Goal: Task Accomplishment & Management: Manage account settings

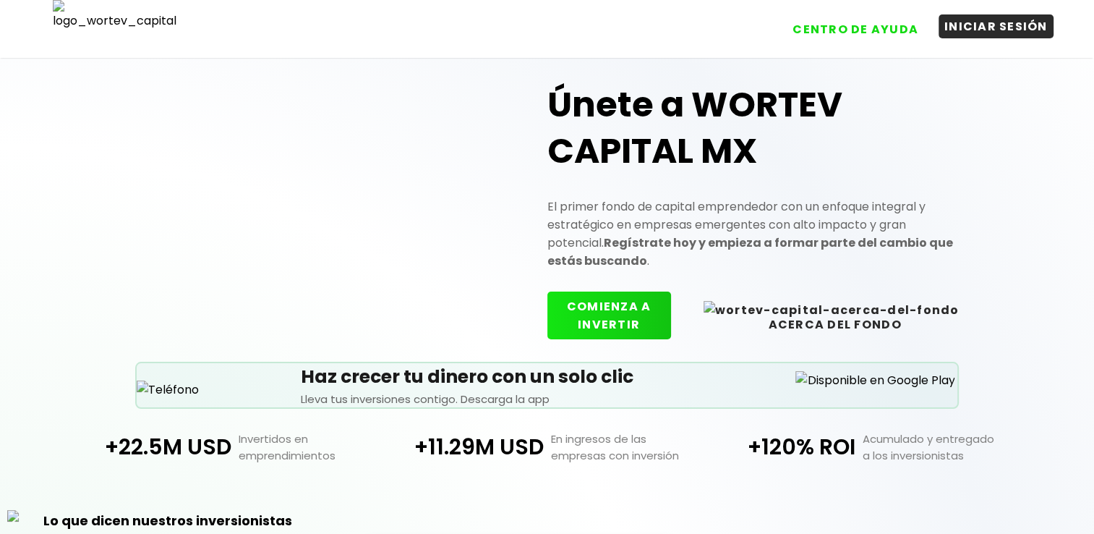
click at [1002, 24] on button "INICIAR SESIÓN" at bounding box center [995, 26] width 115 height 24
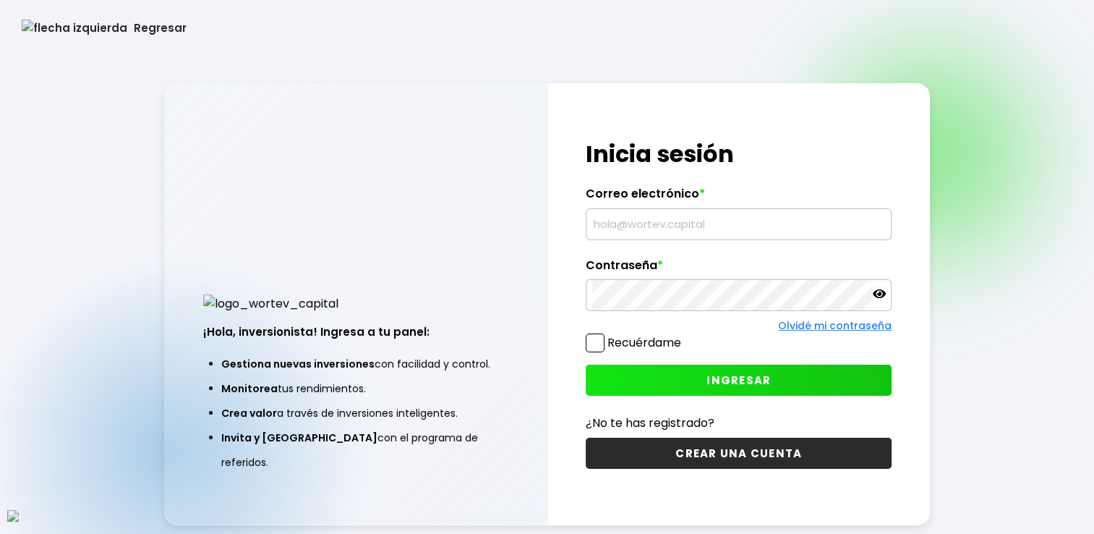
type input "[EMAIL_ADDRESS][DOMAIN_NAME]"
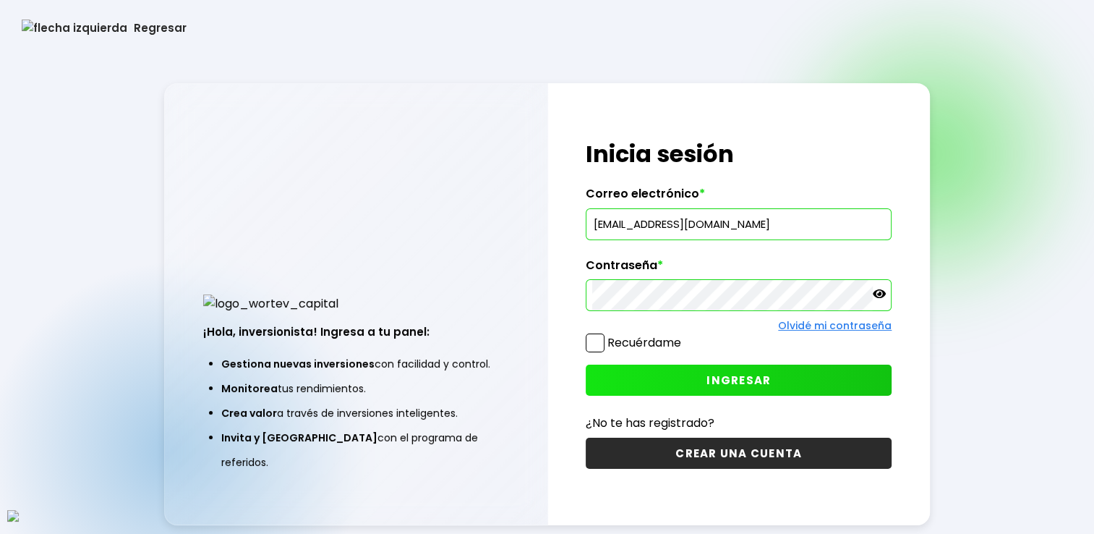
click at [591, 338] on span at bounding box center [595, 342] width 19 height 19
click at [684, 335] on input "Recuérdame" at bounding box center [684, 335] width 0 height 0
click at [701, 379] on button "INGRESAR" at bounding box center [739, 379] width 306 height 31
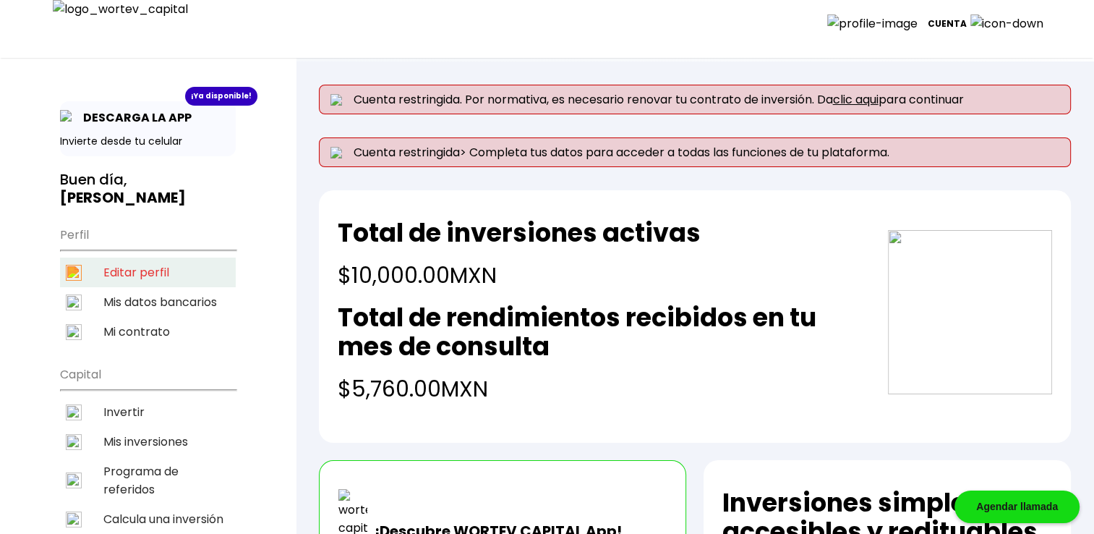
click at [167, 280] on li "Editar perfil" at bounding box center [148, 272] width 176 height 30
select select "Hombre"
select select "Primaria"
select select "OA"
select select "Mifel"
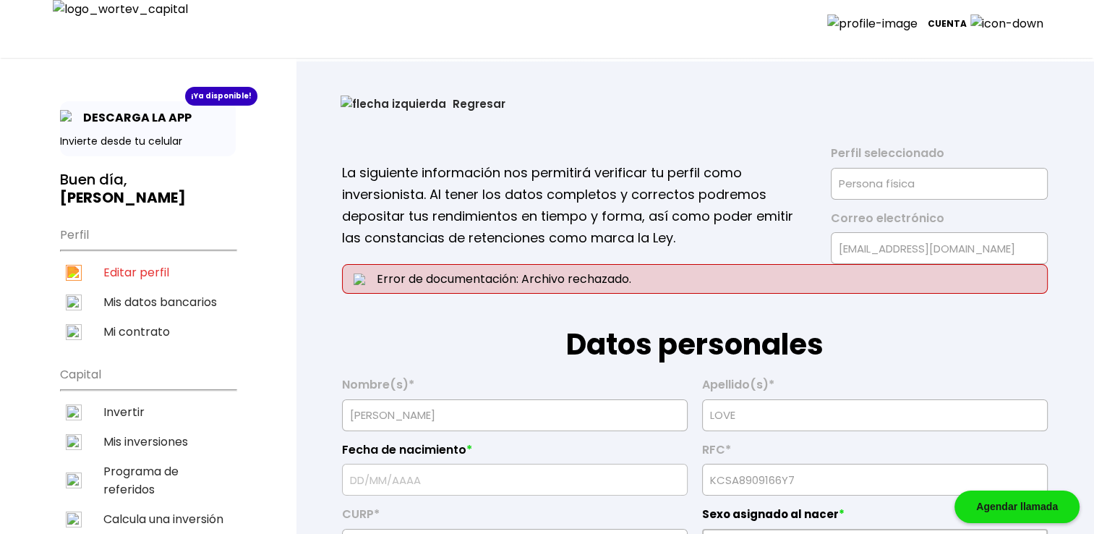
type input "[DATE]"
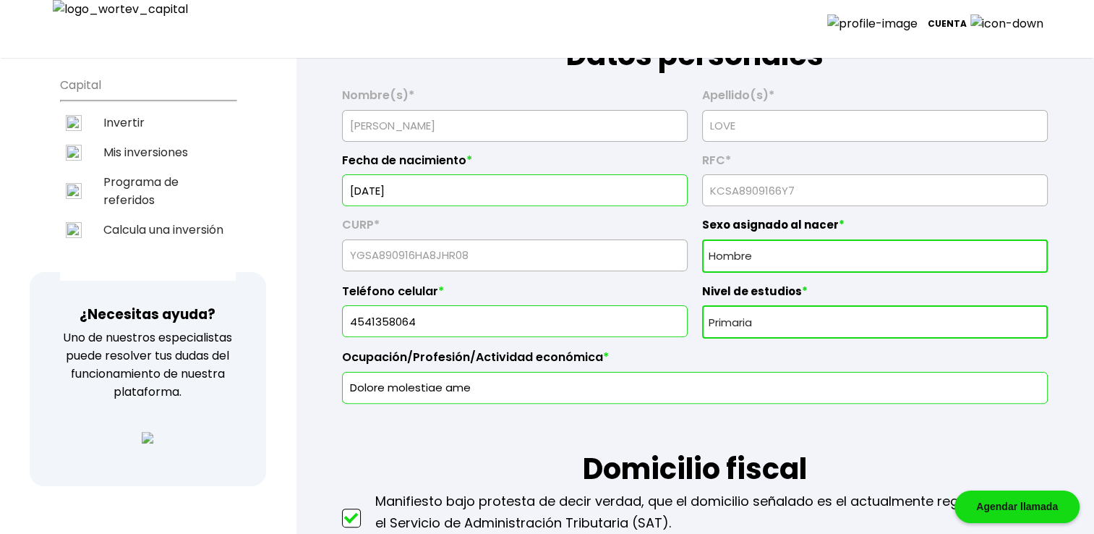
scroll to position [385, 0]
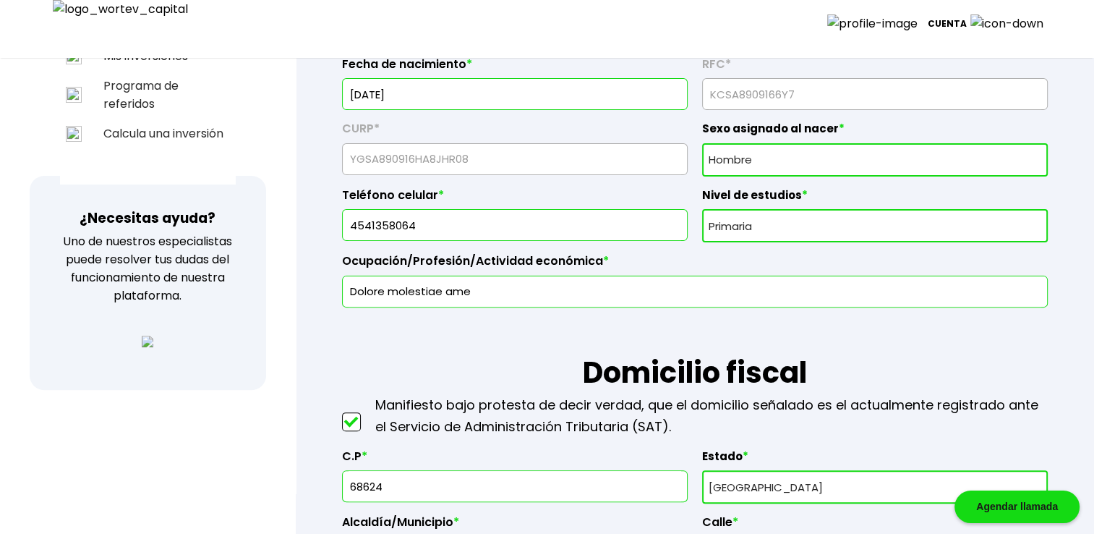
click at [489, 289] on input "Dolore molestiae ame" at bounding box center [694, 291] width 693 height 30
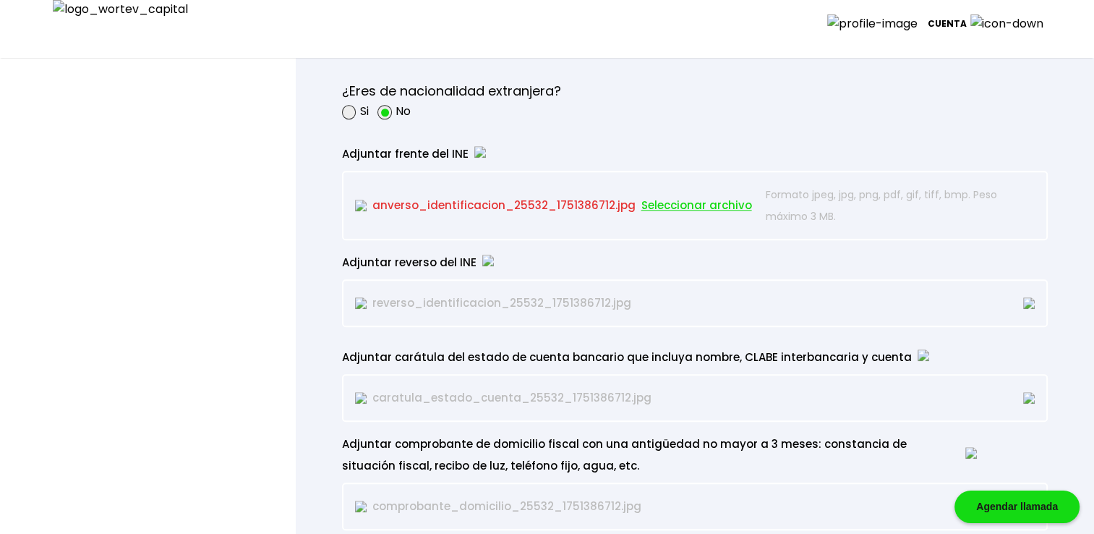
scroll to position [1253, 0]
type input "Dolore molestiae ame s"
click at [678, 201] on span "Seleccionar archivo" at bounding box center [696, 206] width 111 height 22
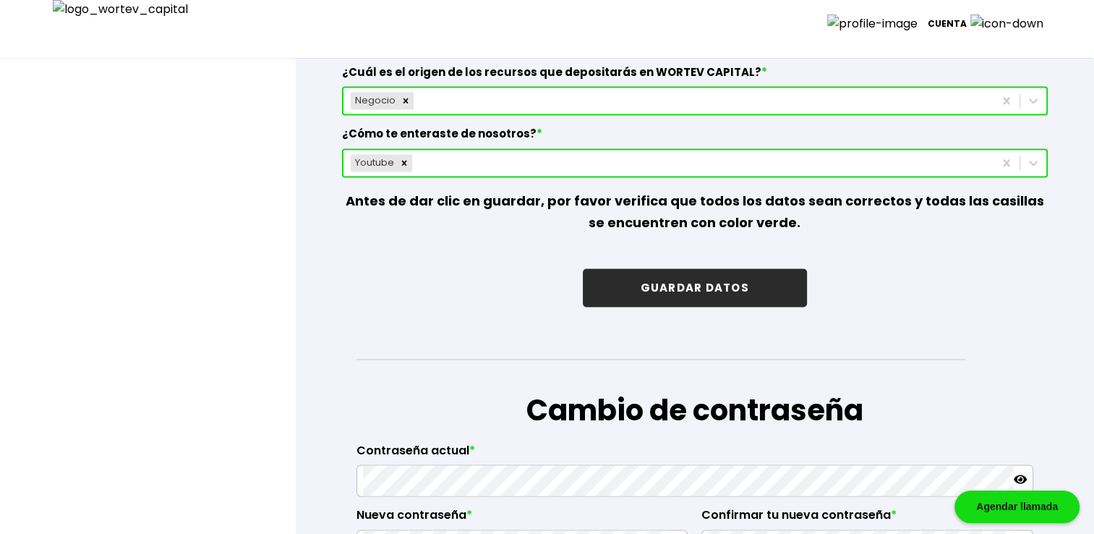
scroll to position [2217, 0]
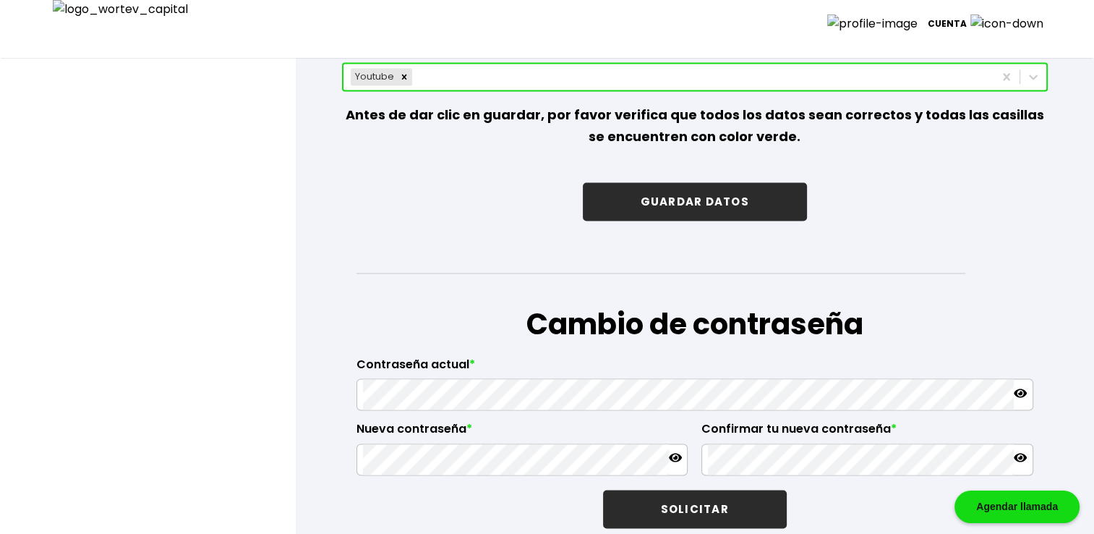
click at [723, 192] on button "GUARDAR DATOS" at bounding box center [695, 201] width 224 height 38
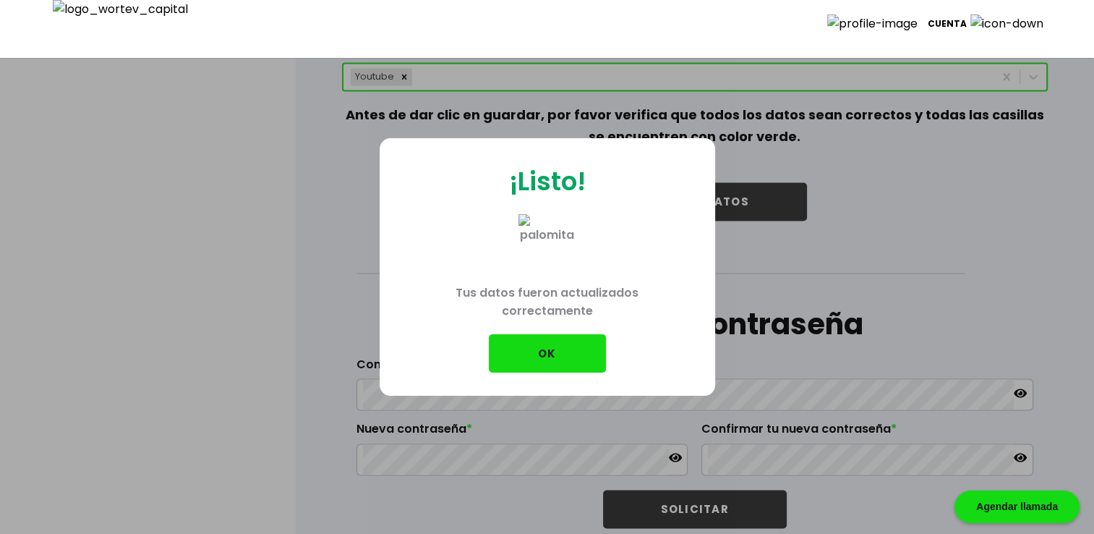
click at [528, 331] on p "Tus datos fueron actualizados correctamente" at bounding box center [547, 303] width 289 height 62
click at [528, 348] on button "OK" at bounding box center [547, 353] width 117 height 38
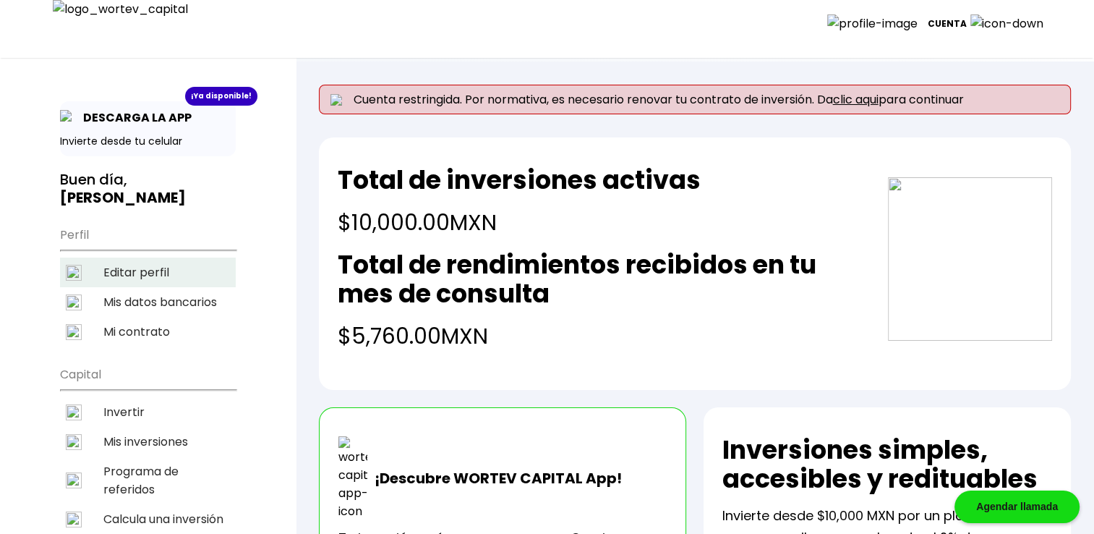
click at [142, 270] on li "Editar perfil" at bounding box center [148, 272] width 176 height 30
select select "Hombre"
select select "Primaria"
select select "OA"
select select "Mifel"
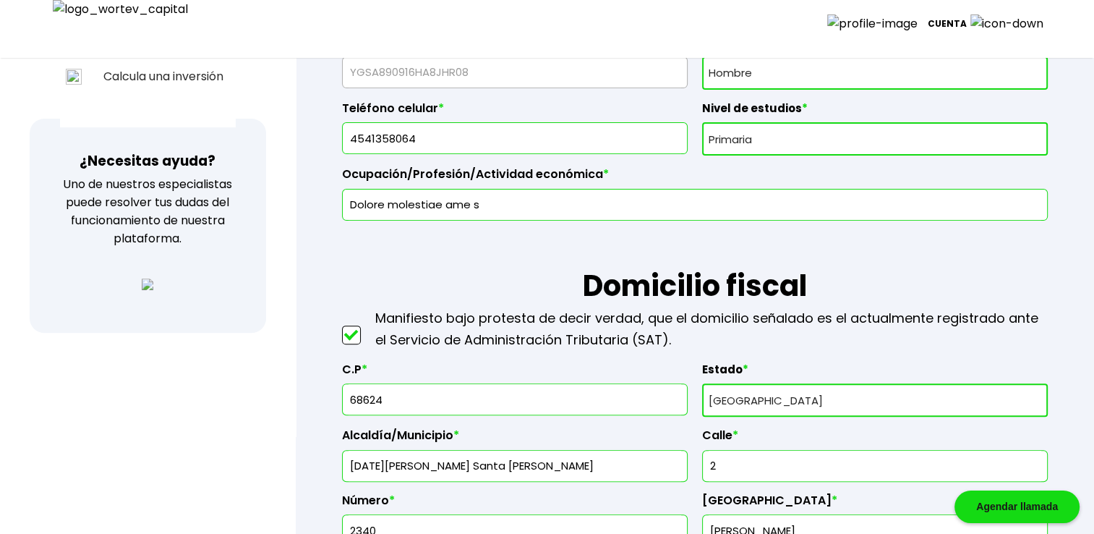
scroll to position [458, 0]
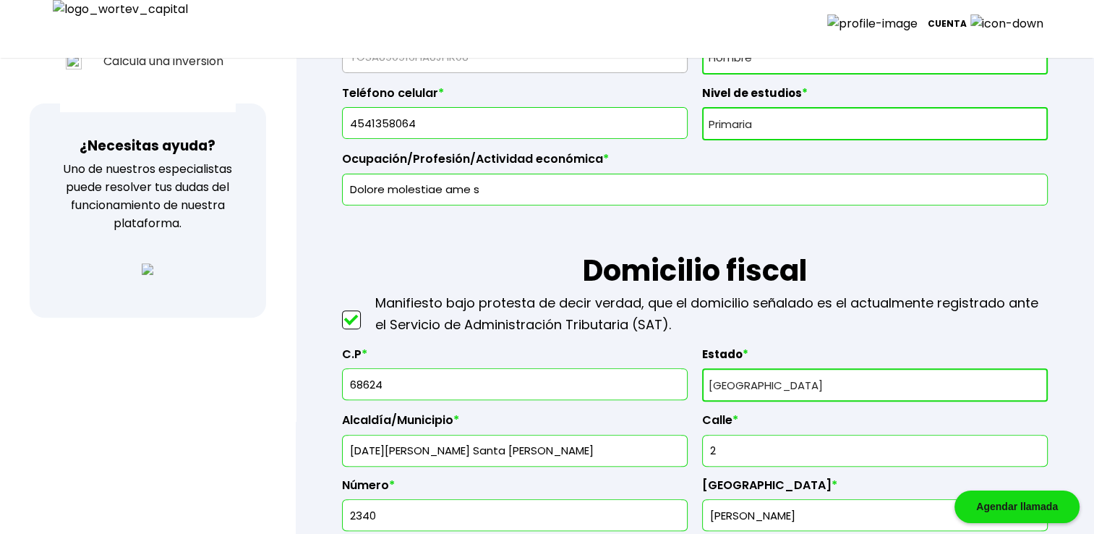
click at [493, 195] on input "Dolore molestiae ame s" at bounding box center [694, 189] width 693 height 30
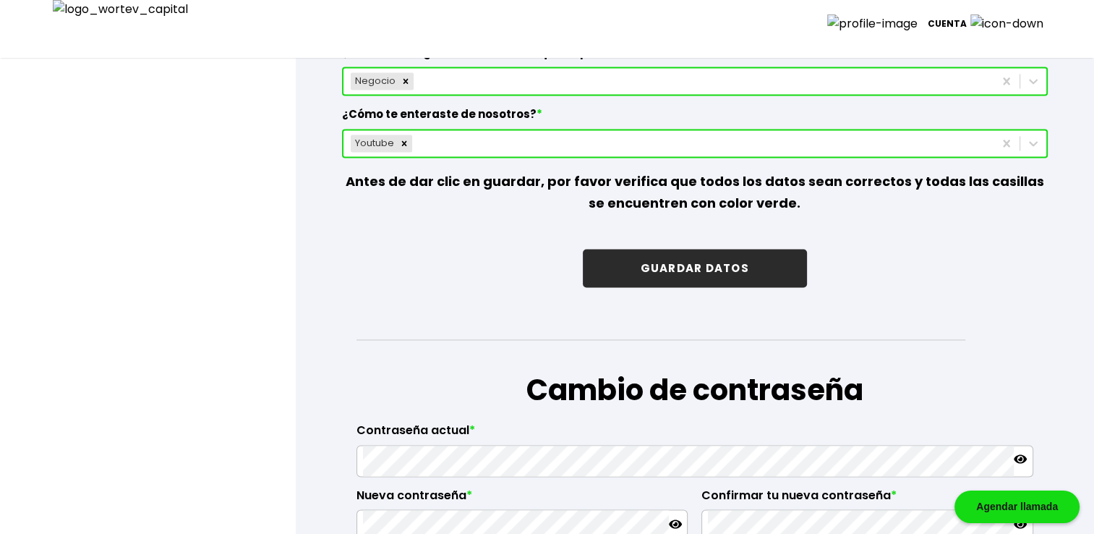
scroll to position [2169, 0]
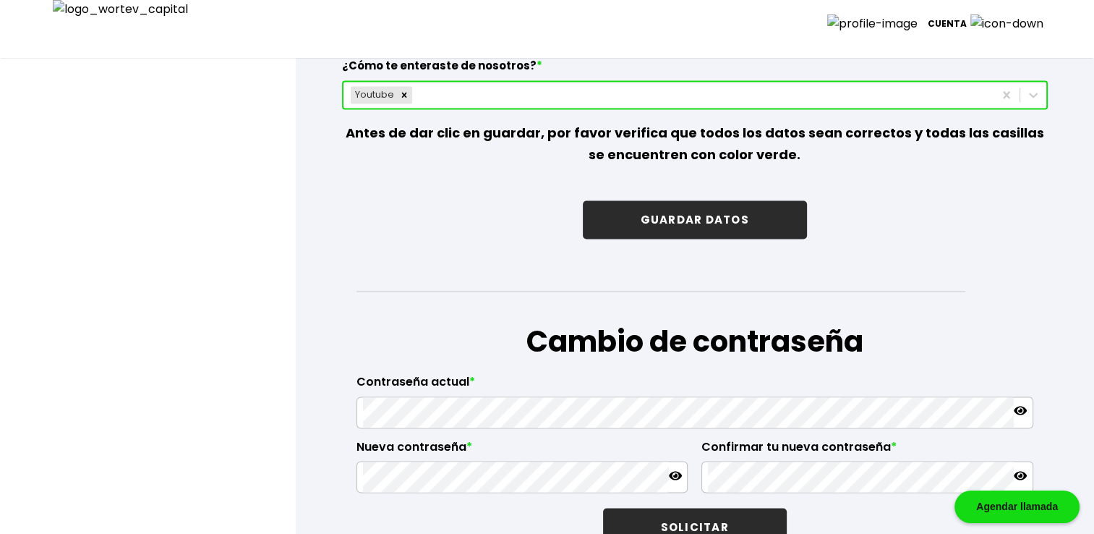
type input "Dolore molestiae ame"
click at [745, 207] on button "GUARDAR DATOS" at bounding box center [695, 219] width 224 height 38
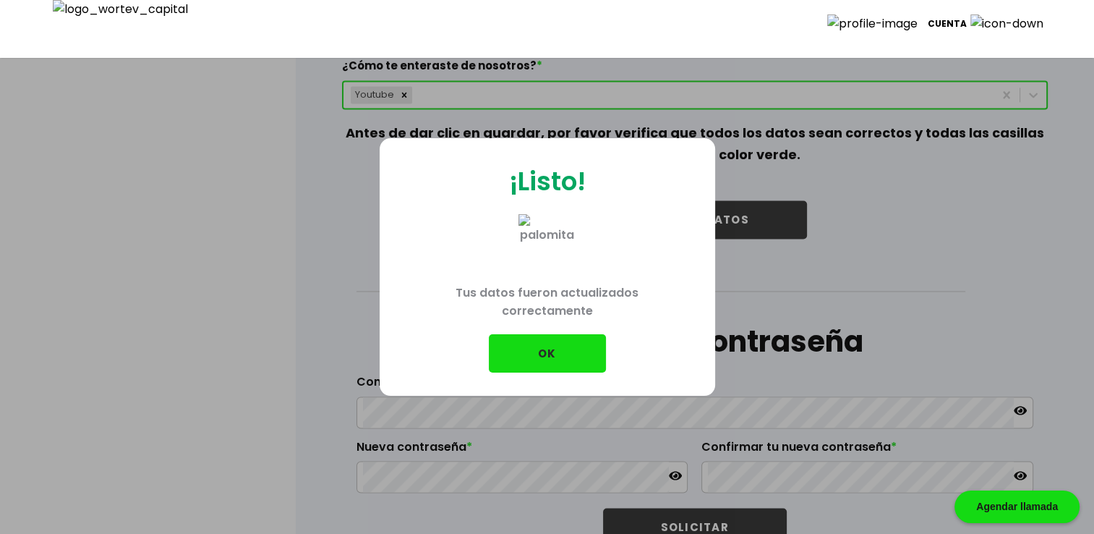
click at [554, 348] on button "OK" at bounding box center [547, 353] width 117 height 38
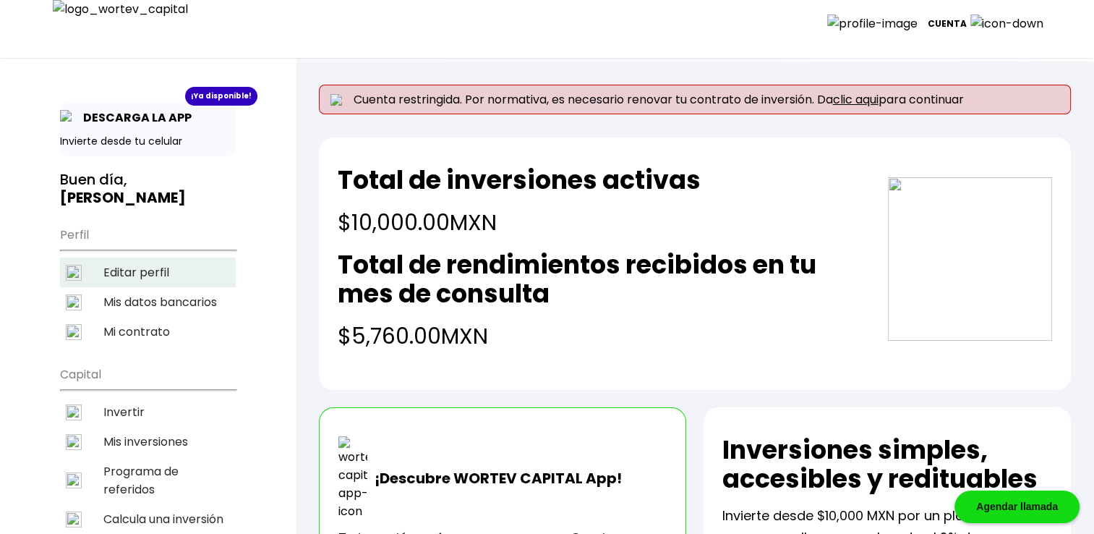
click at [131, 272] on li "Editar perfil" at bounding box center [148, 272] width 176 height 30
select select "Hombre"
select select "Primaria"
select select "OA"
select select "Mifel"
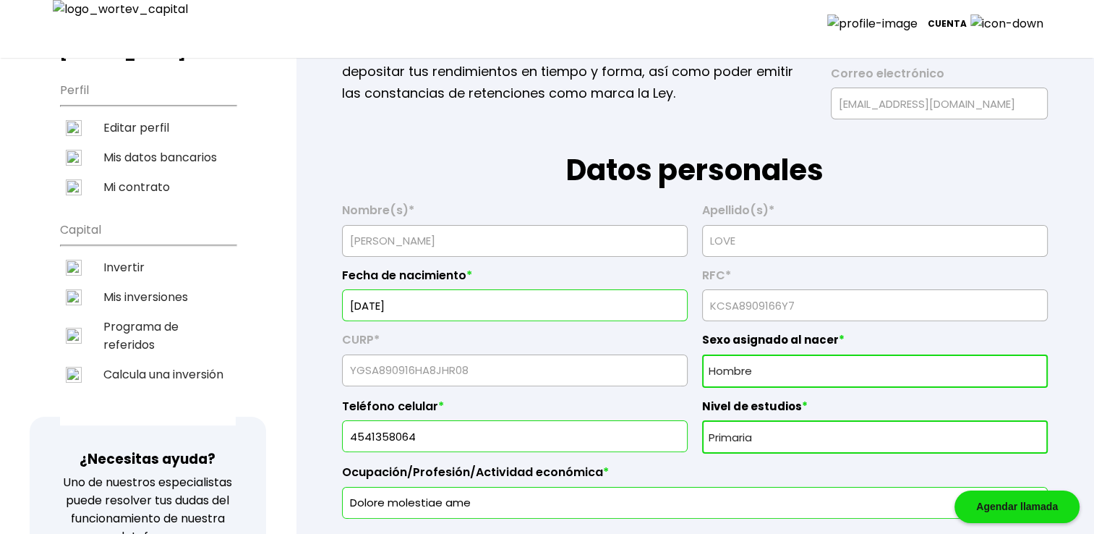
scroll to position [265, 0]
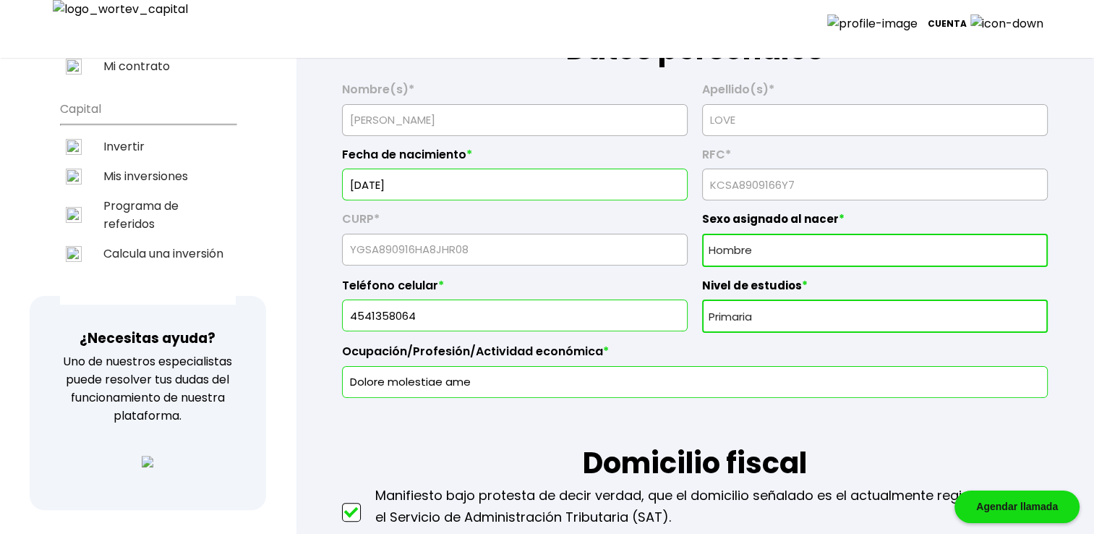
click at [494, 377] on input "Dolore molestiae ame" at bounding box center [694, 382] width 693 height 30
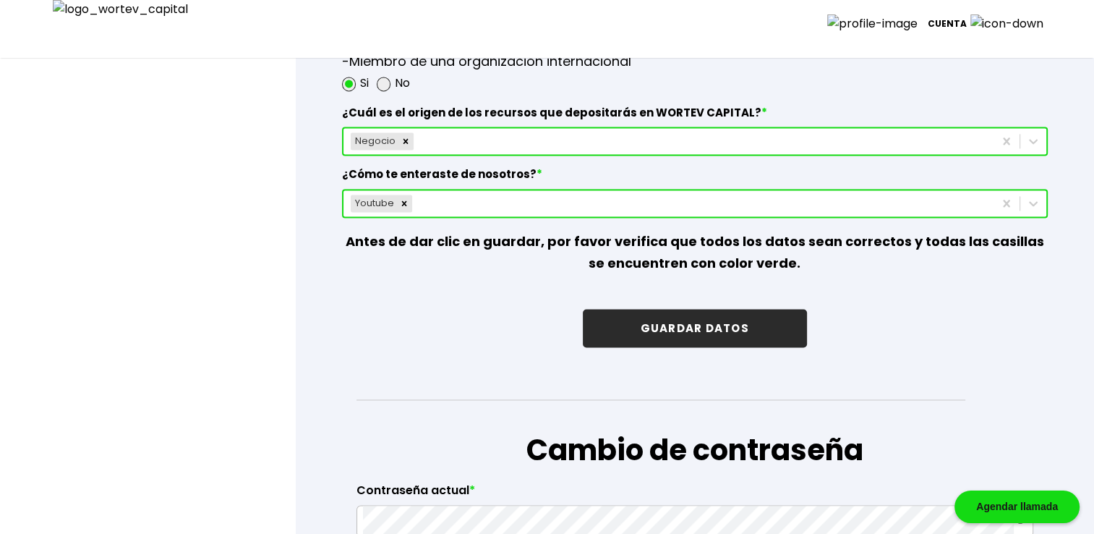
scroll to position [2120, 0]
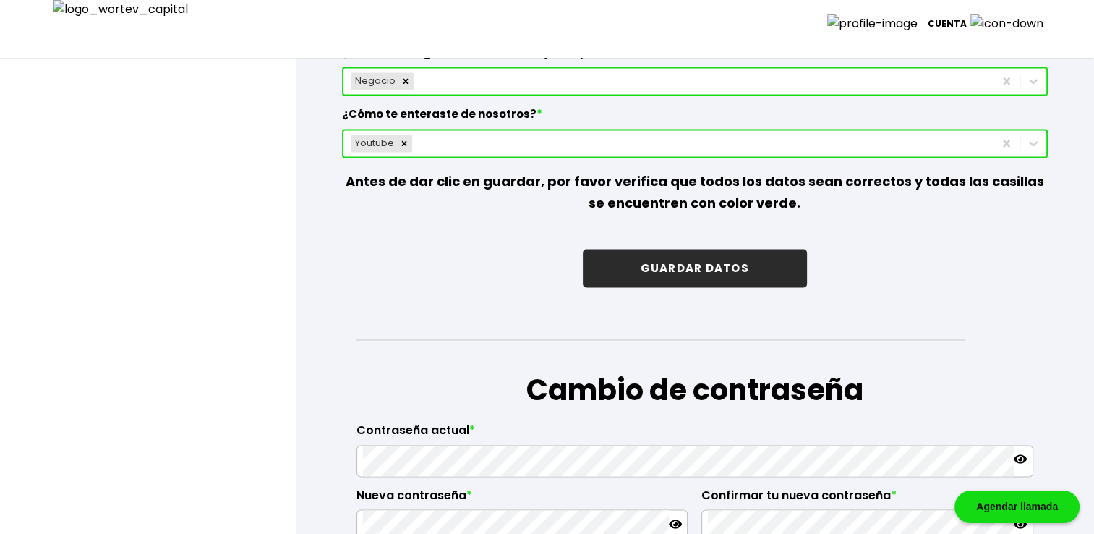
type input "Dolore molestiae ame s"
click at [712, 262] on button "GUARDAR DATOS" at bounding box center [695, 268] width 224 height 38
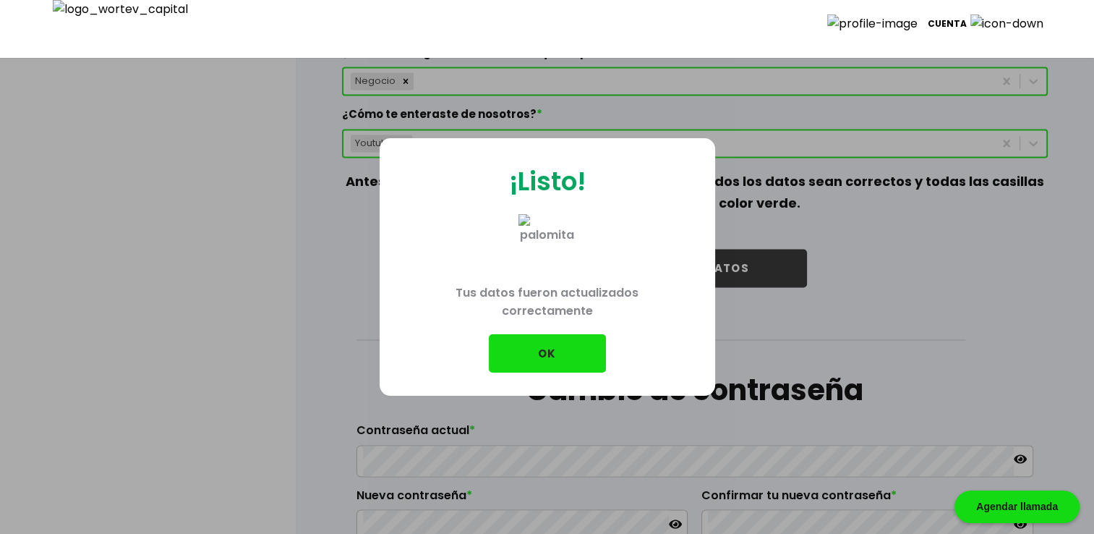
click at [544, 356] on button "OK" at bounding box center [547, 353] width 117 height 38
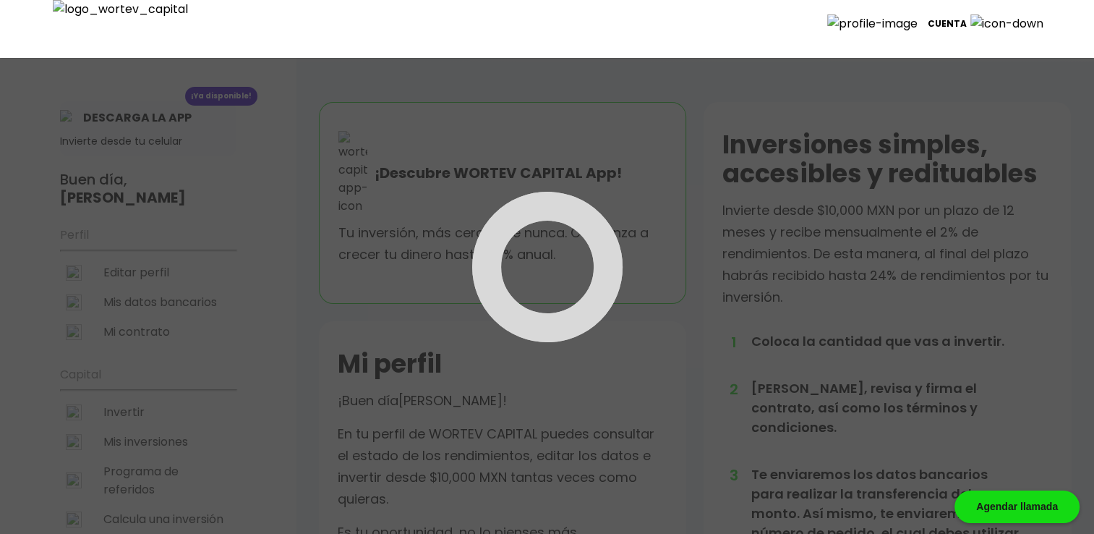
click at [141, 268] on div at bounding box center [547, 267] width 1094 height 534
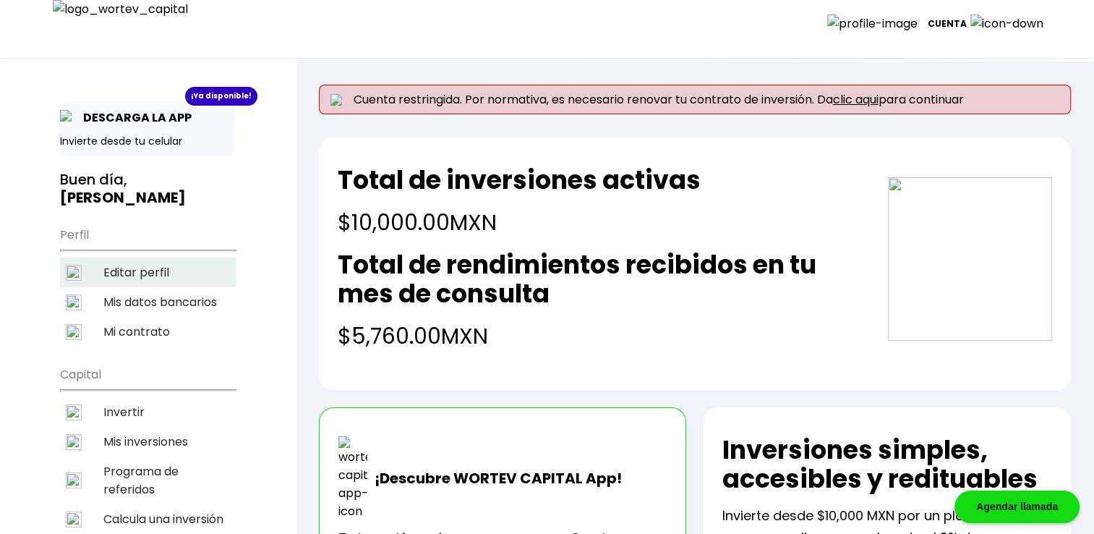
click at [141, 268] on li "Editar perfil" at bounding box center [148, 272] width 176 height 30
select select "Hombre"
select select "Primaria"
select select "OA"
select select "Mifel"
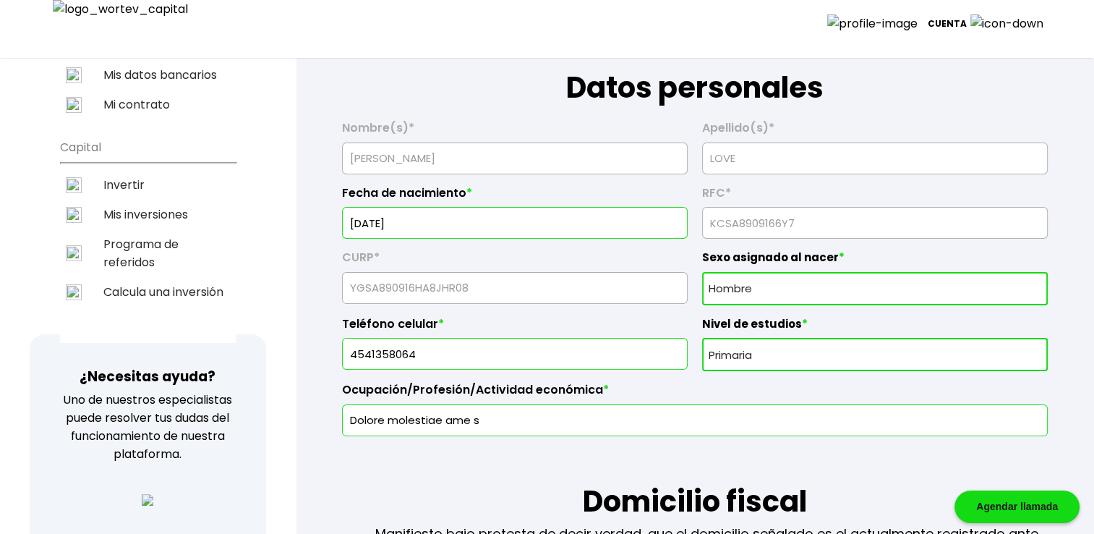
scroll to position [265, 0]
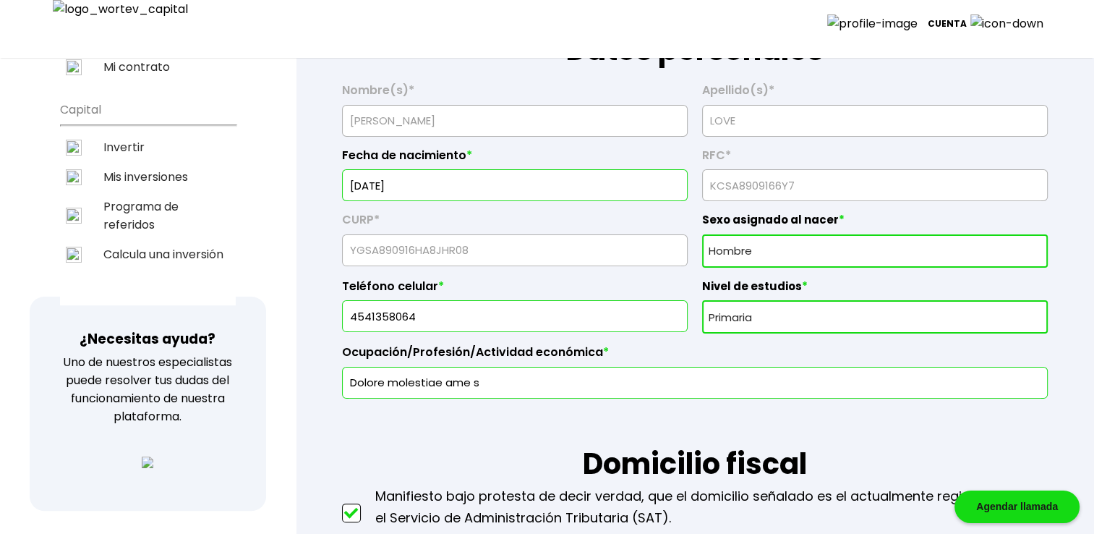
click at [514, 380] on input "Dolore molestiae ame s" at bounding box center [694, 382] width 693 height 30
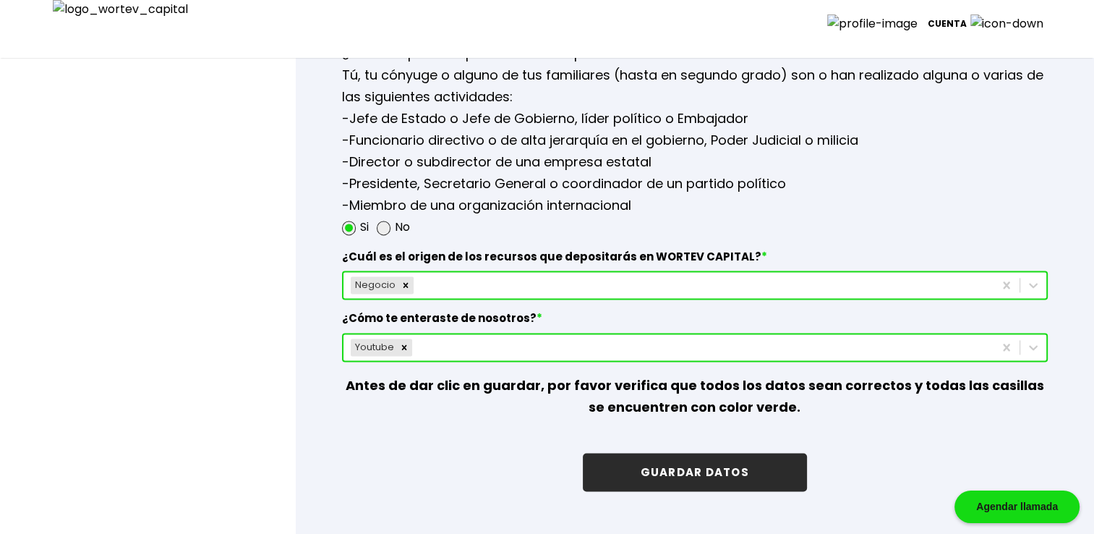
scroll to position [2024, 0]
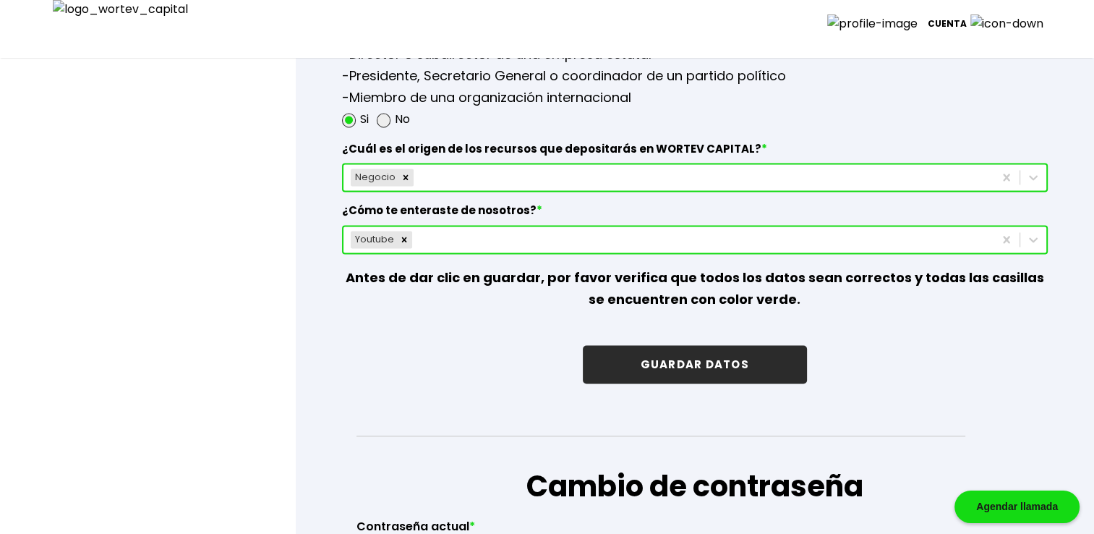
type input "Dolore molestiae ame"
click at [685, 365] on button "GUARDAR DATOS" at bounding box center [695, 364] width 224 height 38
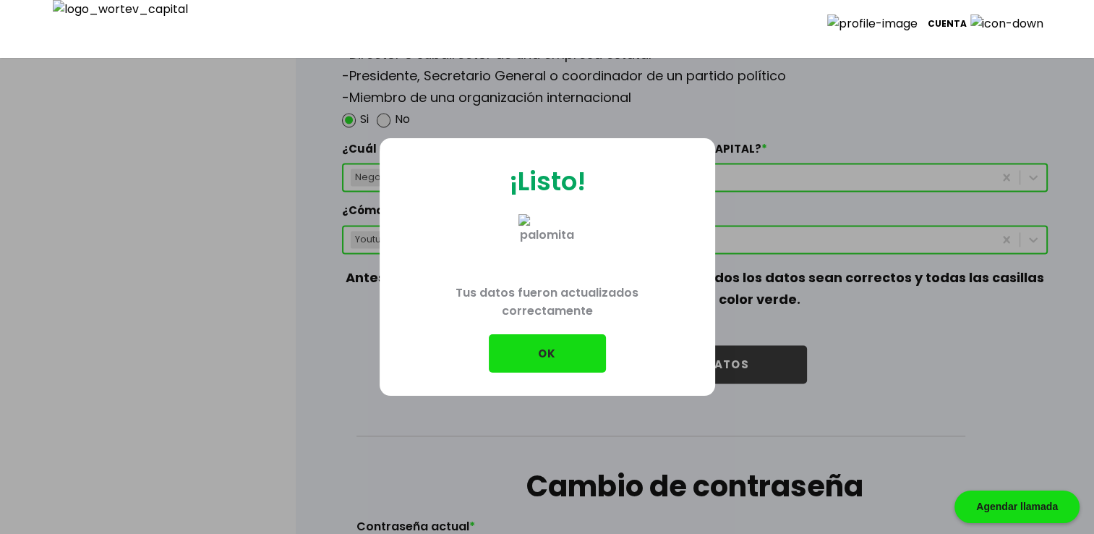
click at [573, 356] on button "OK" at bounding box center [547, 353] width 117 height 38
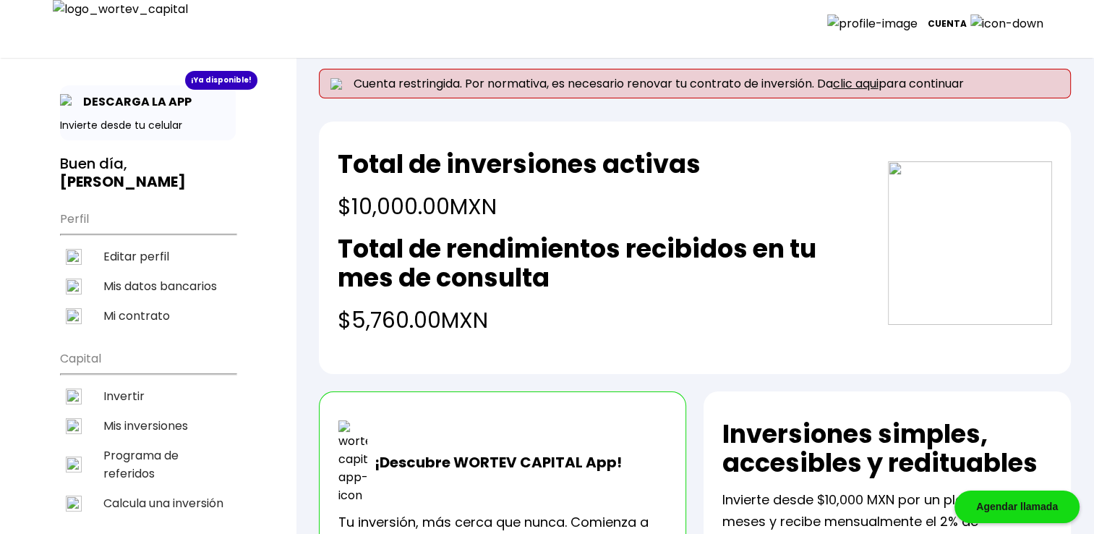
scroll to position [24, 0]
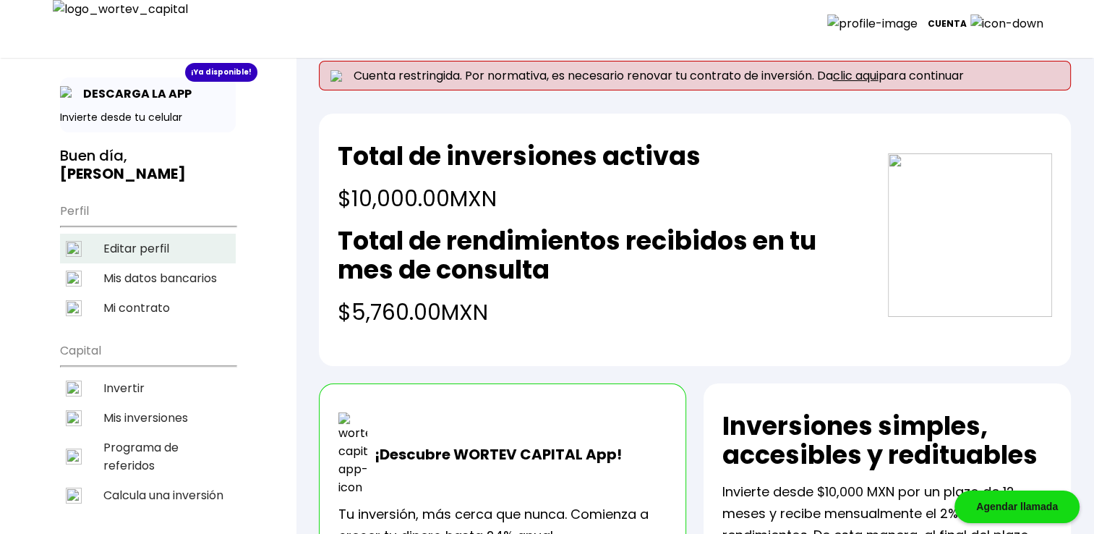
drag, startPoint x: 171, startPoint y: 245, endPoint x: 219, endPoint y: 259, distance: 50.3
click at [171, 245] on li "Editar perfil" at bounding box center [148, 249] width 176 height 30
select select "Hombre"
select select "Primaria"
select select "OA"
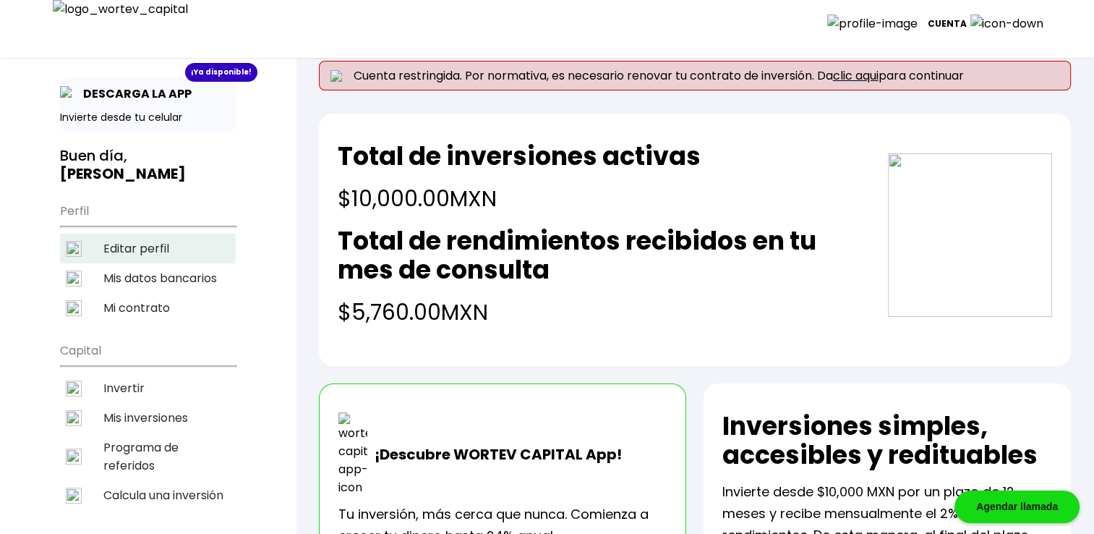
select select "Mifel"
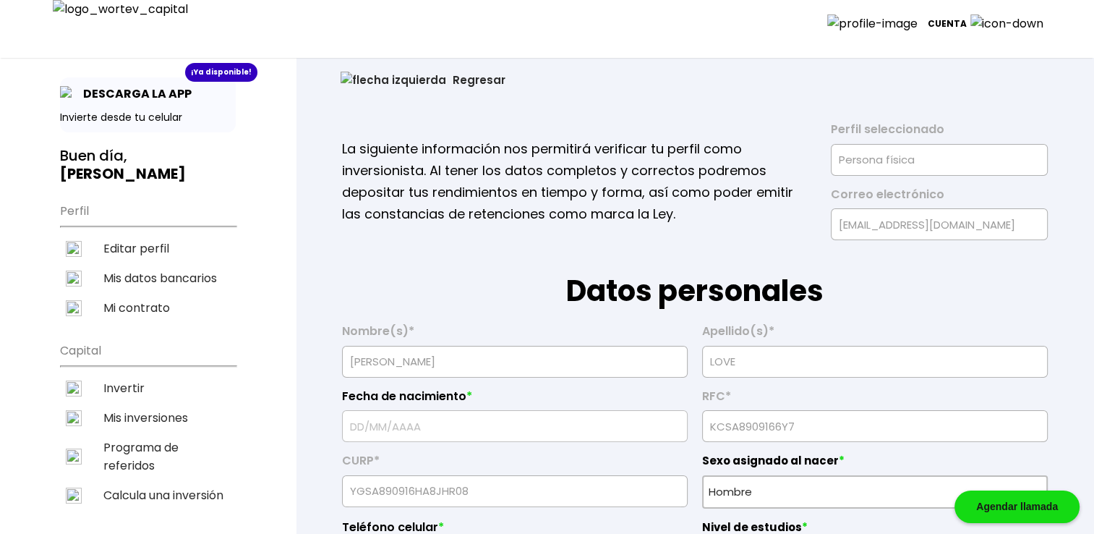
type input "[DATE]"
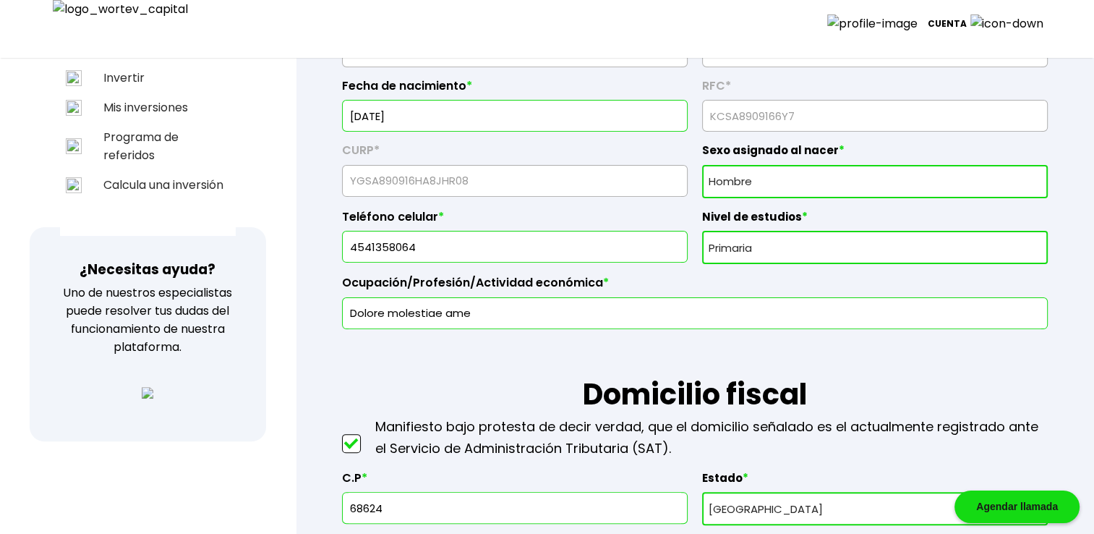
scroll to position [337, 0]
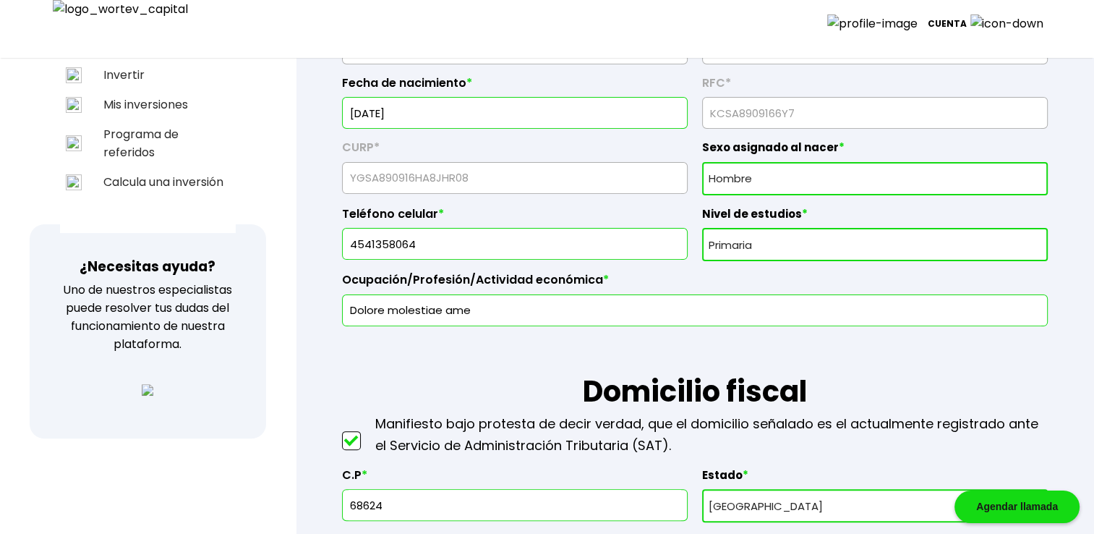
click at [509, 308] on input "Dolore molestiae ame" at bounding box center [694, 310] width 693 height 30
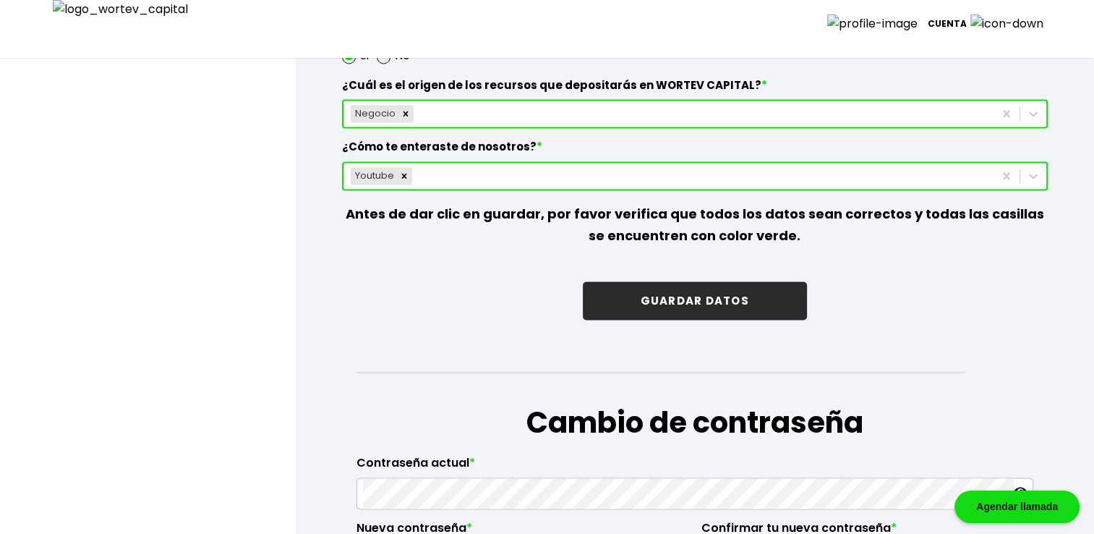
scroll to position [2120, 0]
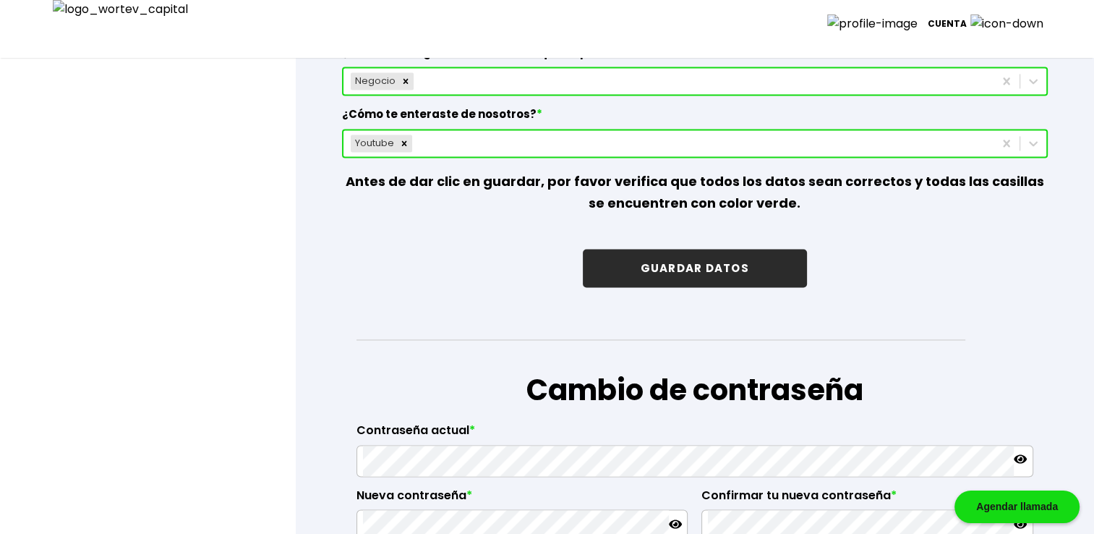
type input "Dolore molestiae ame s"
click at [679, 259] on button "GUARDAR DATOS" at bounding box center [695, 268] width 224 height 38
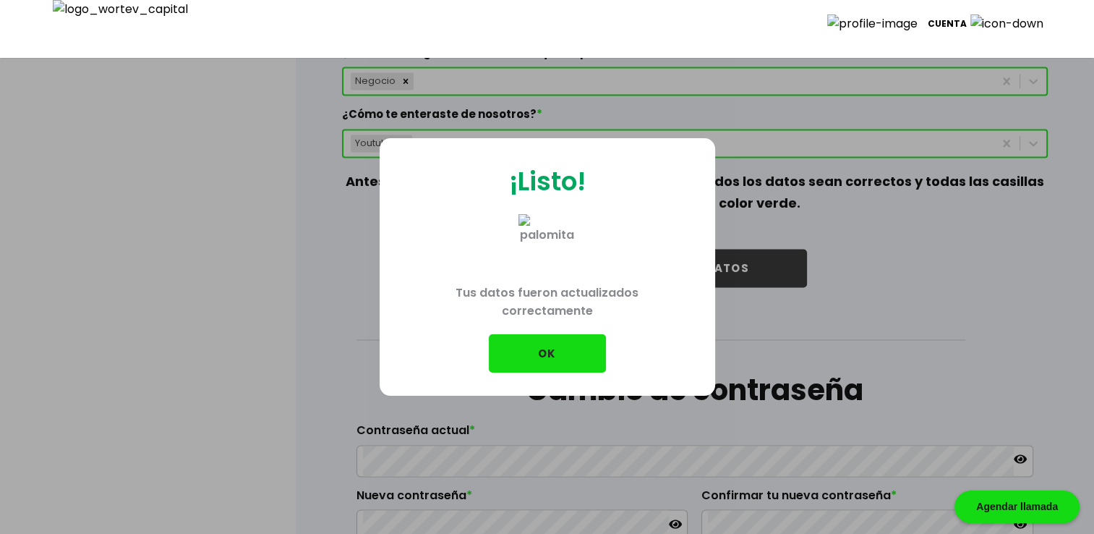
click at [550, 357] on button "OK" at bounding box center [547, 353] width 117 height 38
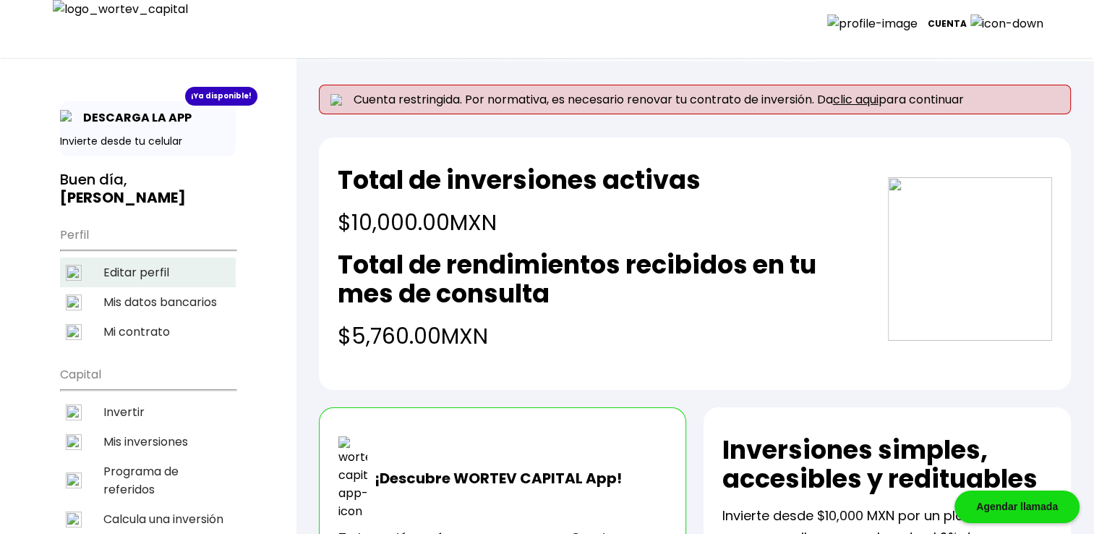
click at [140, 269] on li "Editar perfil" at bounding box center [148, 272] width 176 height 30
select select "Hombre"
select select "Primaria"
select select "OA"
select select "Mifel"
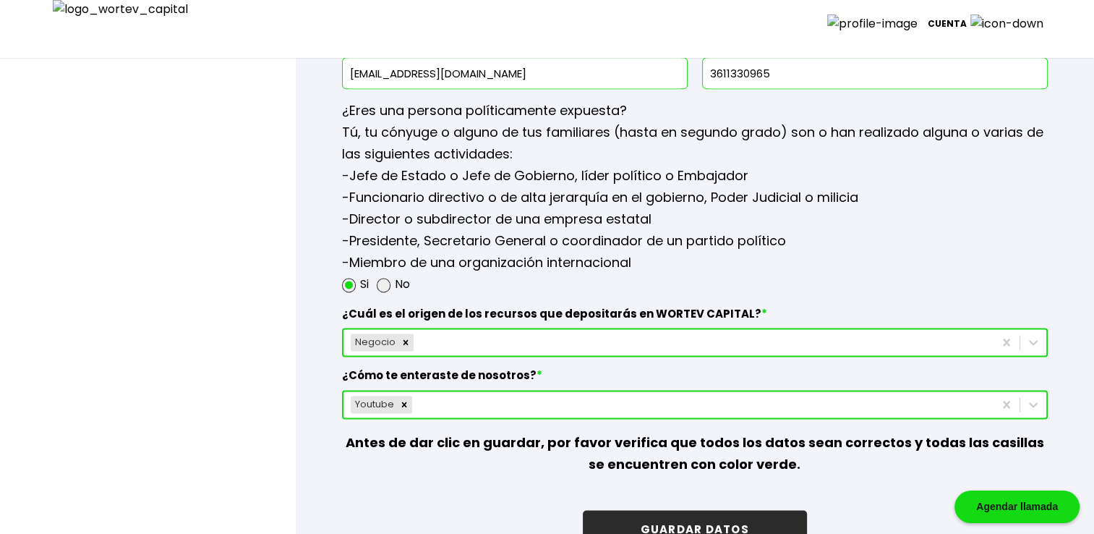
scroll to position [1927, 0]
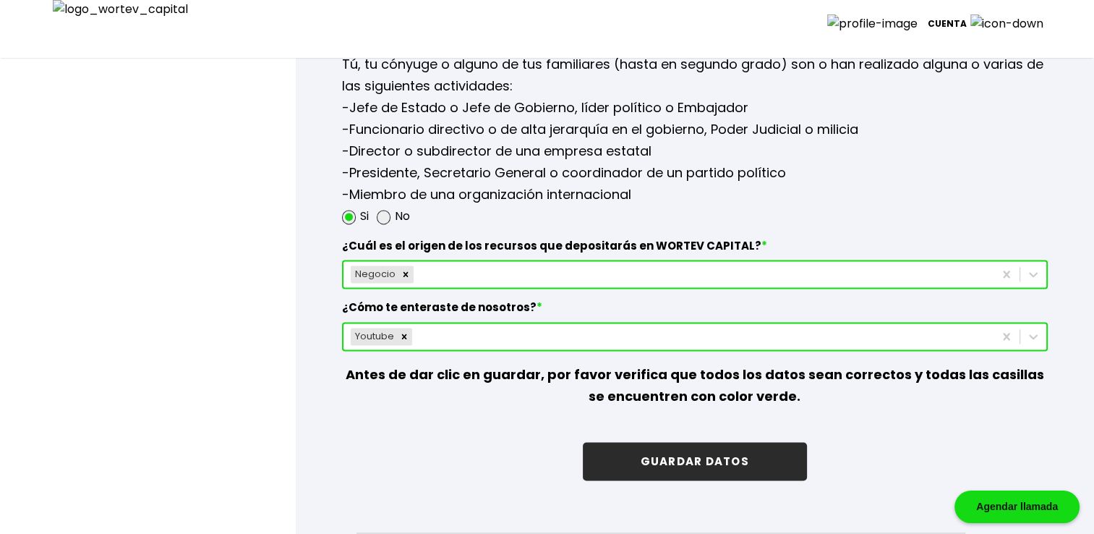
click at [512, 270] on div "Negocio" at bounding box center [668, 273] width 650 height 23
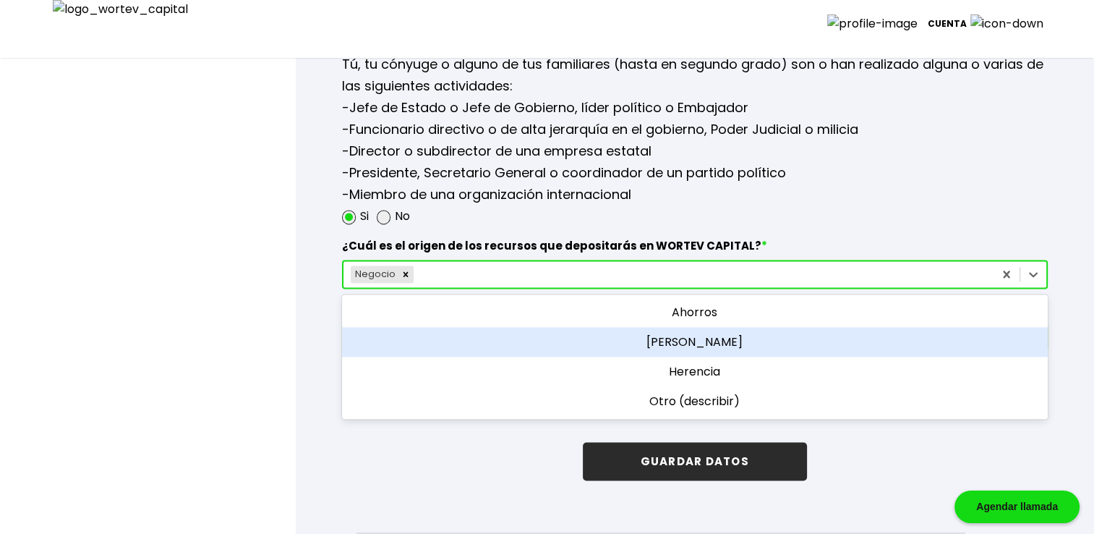
click at [687, 332] on div "[PERSON_NAME]" at bounding box center [695, 342] width 706 height 30
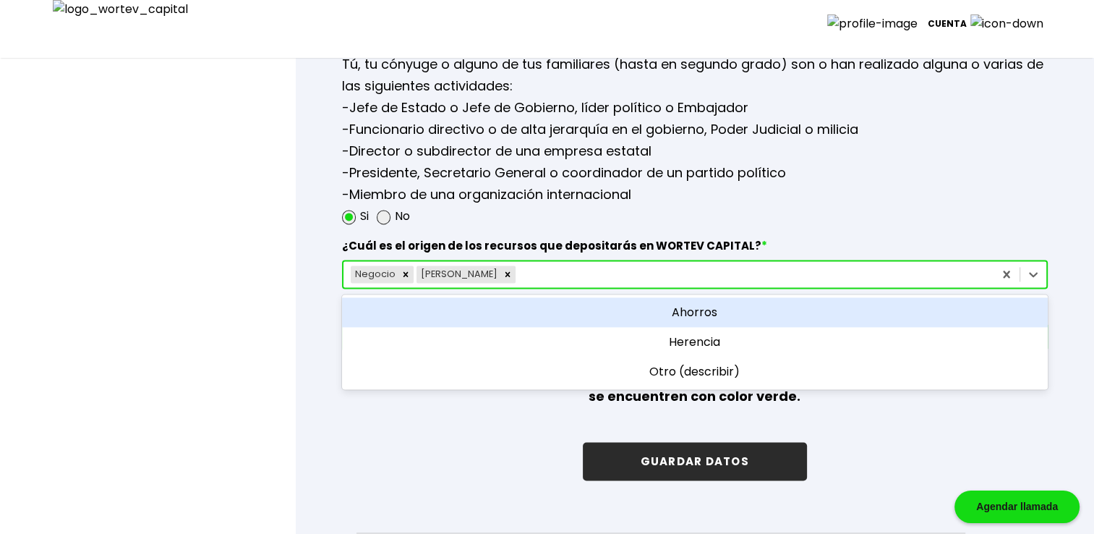
click at [586, 262] on div "[PERSON_NAME]" at bounding box center [668, 273] width 650 height 23
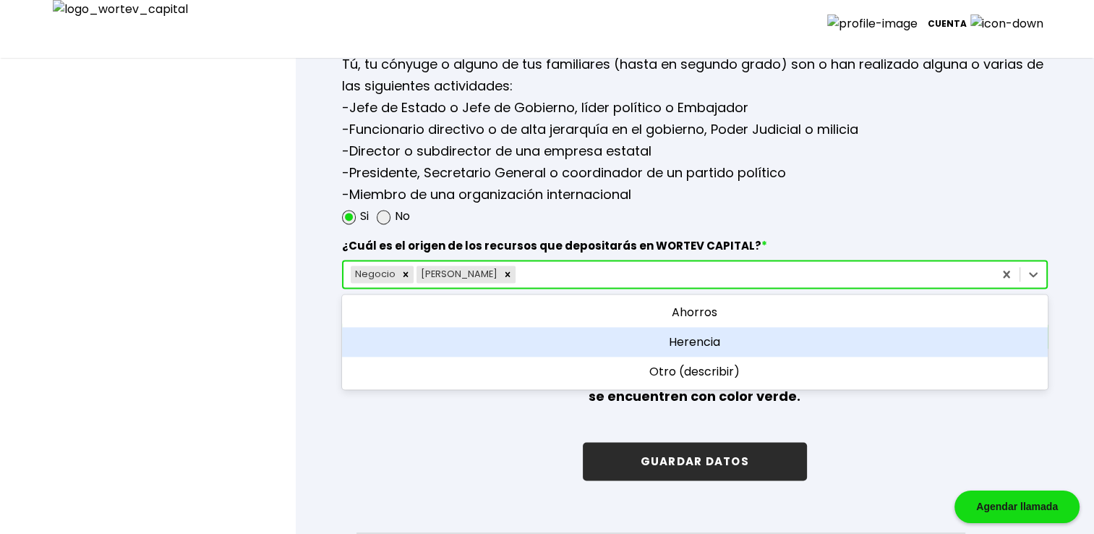
click at [697, 338] on div "Herencia" at bounding box center [695, 342] width 706 height 30
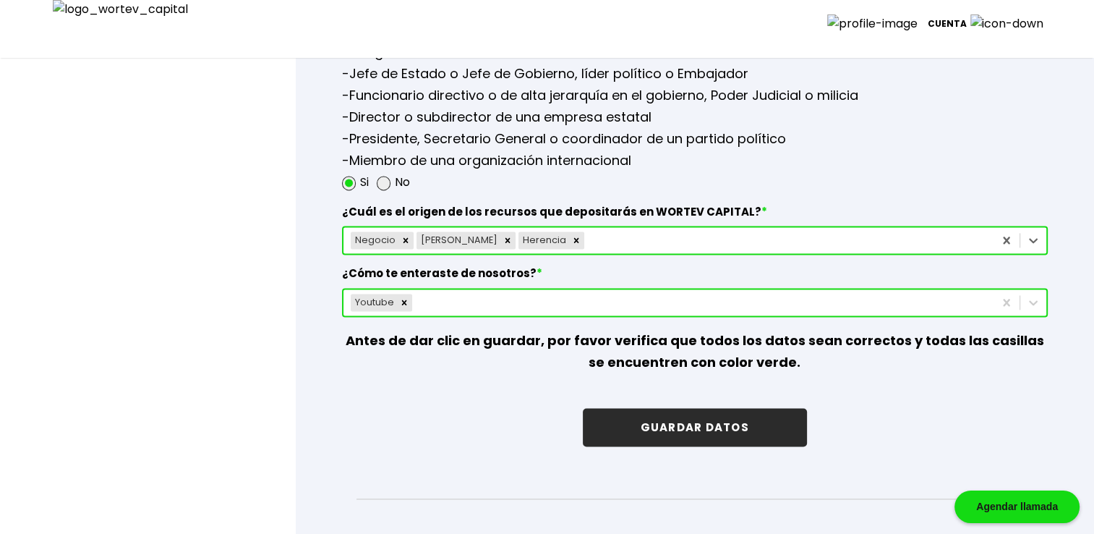
click at [547, 317] on div "Youtube" at bounding box center [695, 302] width 706 height 29
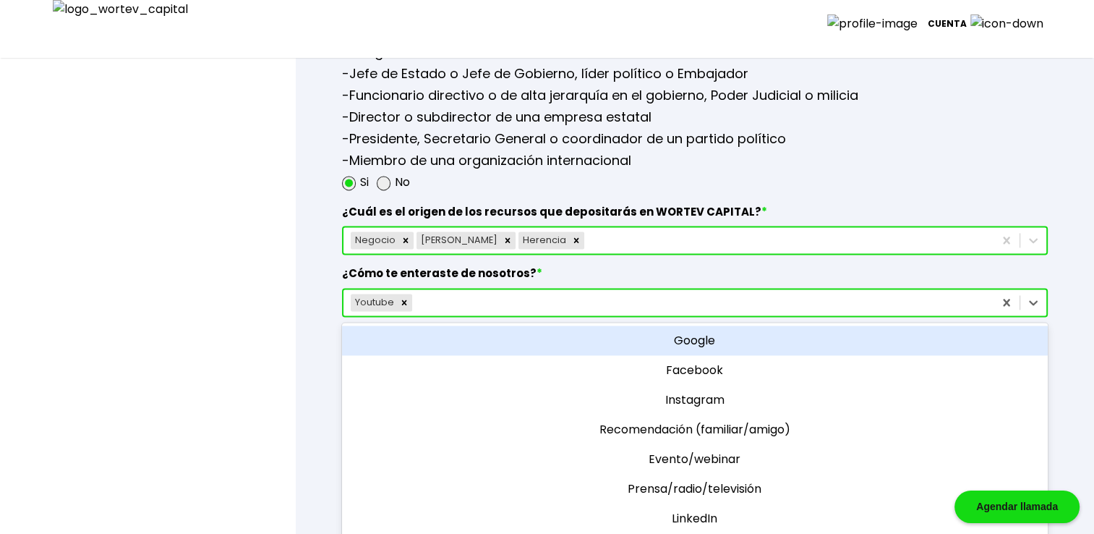
scroll to position [1966, 0]
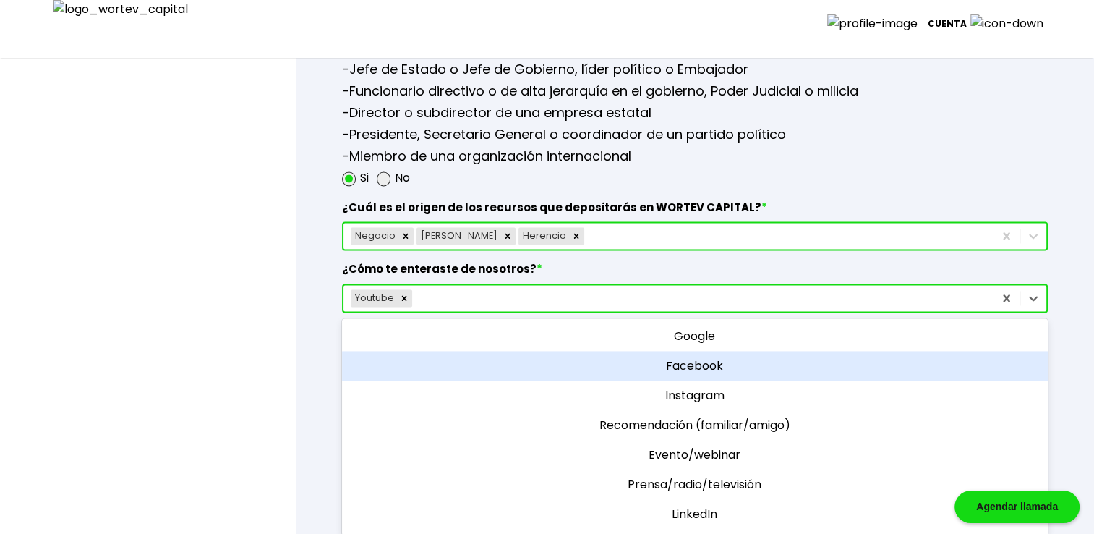
click at [703, 364] on div "Facebook" at bounding box center [695, 366] width 706 height 30
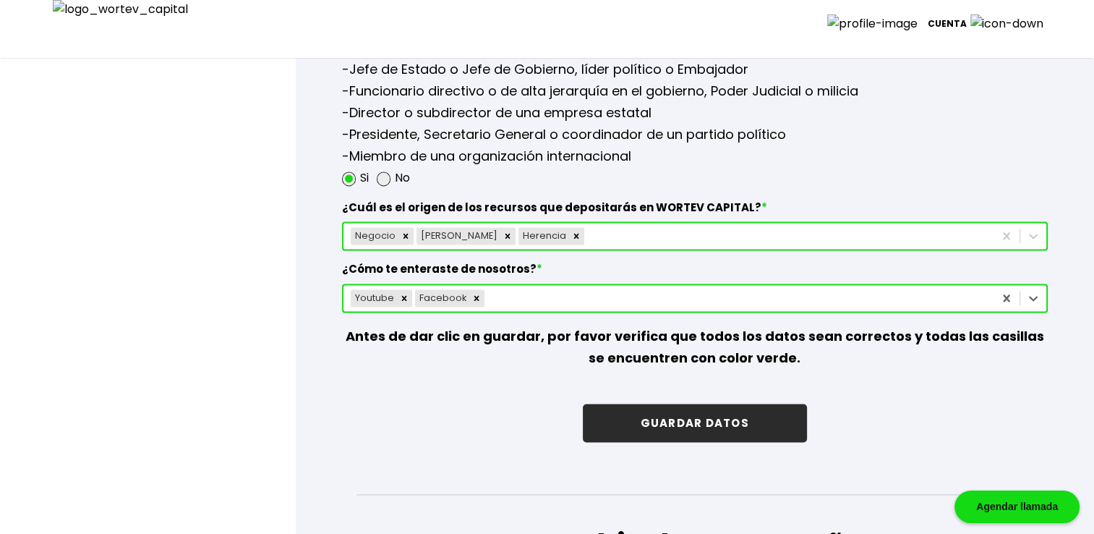
click at [590, 293] on div "Youtube Facebook" at bounding box center [668, 297] width 650 height 23
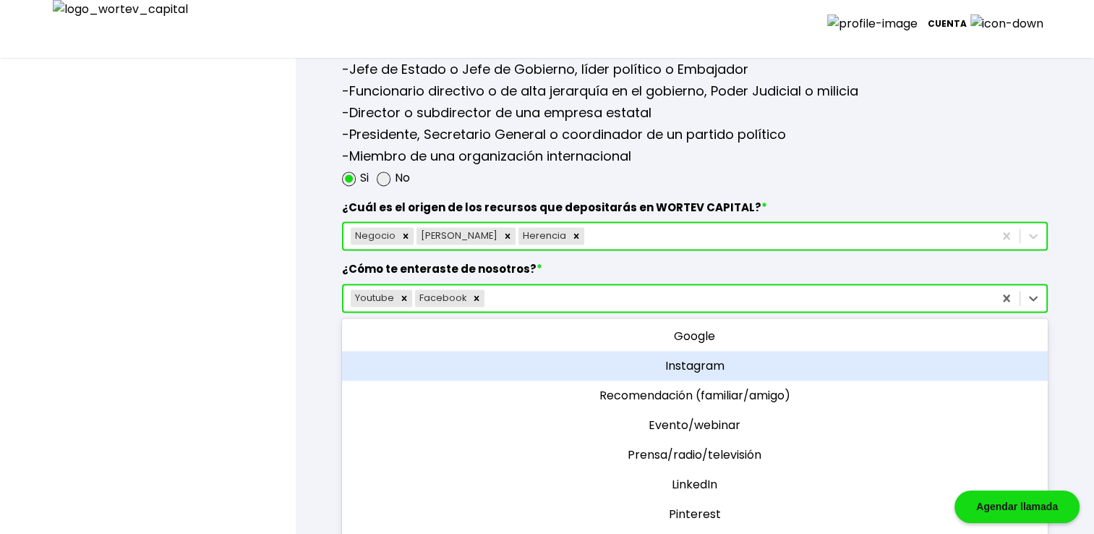
click at [705, 361] on div "Instagram" at bounding box center [695, 366] width 706 height 30
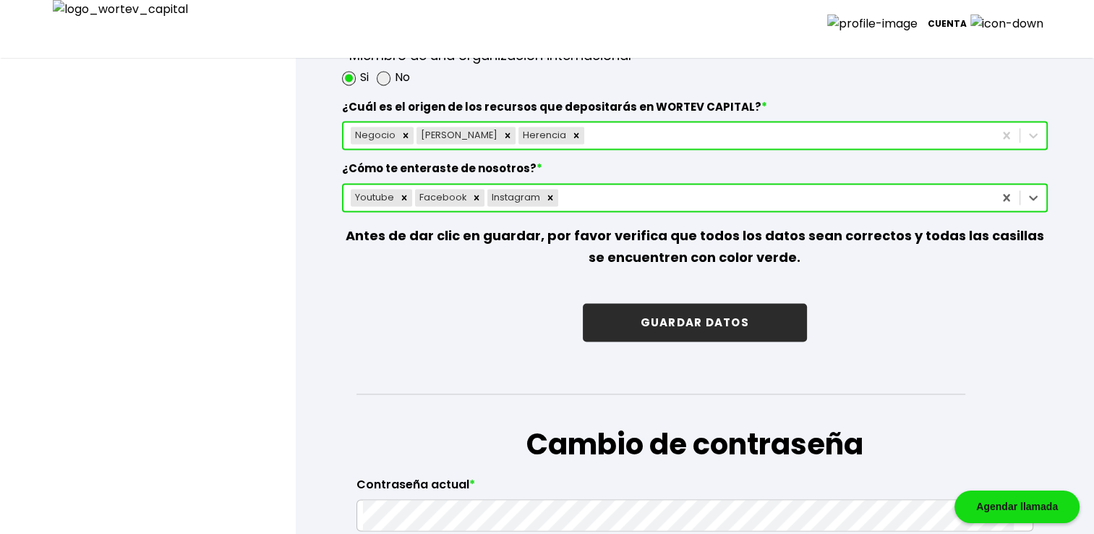
scroll to position [2014, 0]
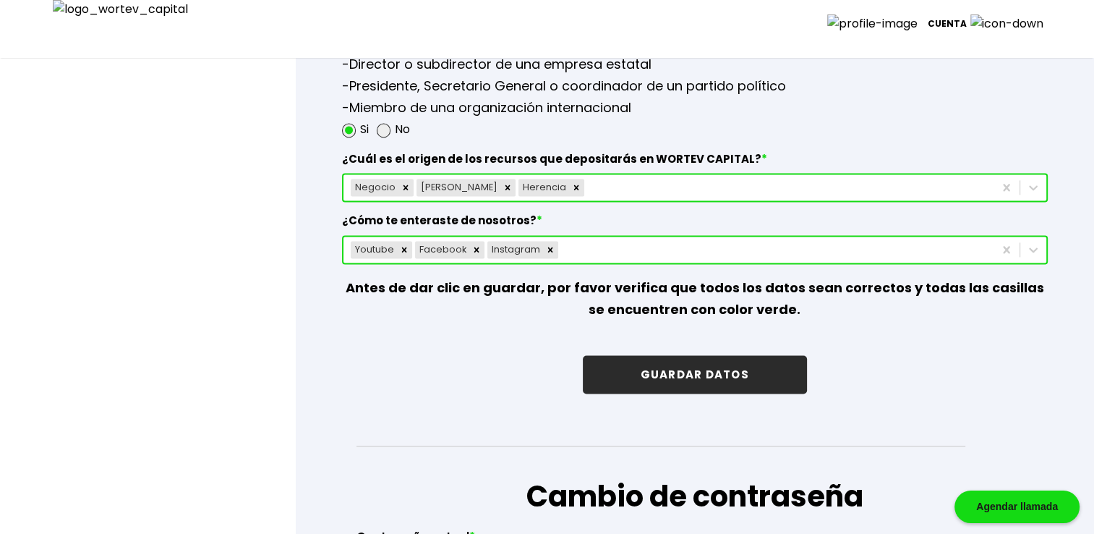
click at [695, 363] on button "GUARDAR DATOS" at bounding box center [695, 374] width 224 height 38
